Goal: Find specific page/section: Find specific page/section

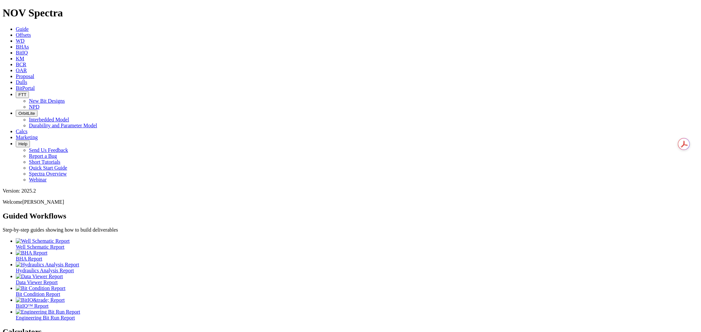
click at [16, 32] on icon at bounding box center [16, 35] width 0 height 6
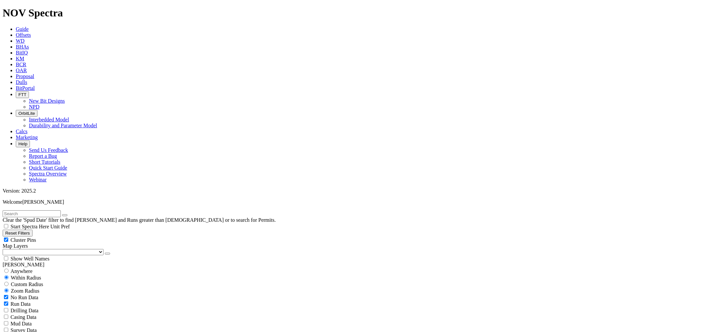
click at [39, 249] on select "US Counties [GEOGRAPHIC_DATA], [GEOGRAPHIC_DATA] [GEOGRAPHIC_DATA], [GEOGRAPHIC…" at bounding box center [53, 252] width 101 height 6
click at [5, 249] on select "US Counties [GEOGRAPHIC_DATA], [GEOGRAPHIC_DATA] [GEOGRAPHIC_DATA], [GEOGRAPHIC…" at bounding box center [53, 252] width 101 height 6
